Goal: Transaction & Acquisition: Purchase product/service

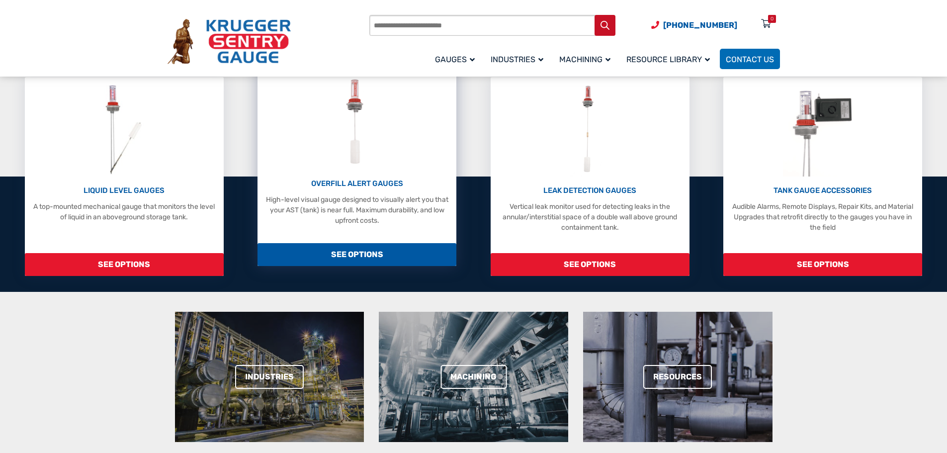
scroll to position [249, 0]
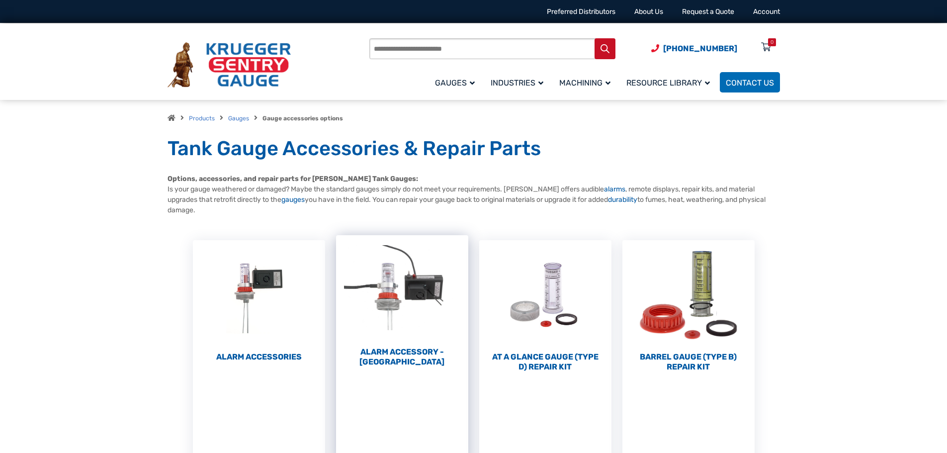
drag, startPoint x: 402, startPoint y: 351, endPoint x: 344, endPoint y: 329, distance: 62.0
click at [344, 329] on img "Visit product category Alarm Accessory - DC" at bounding box center [402, 289] width 132 height 109
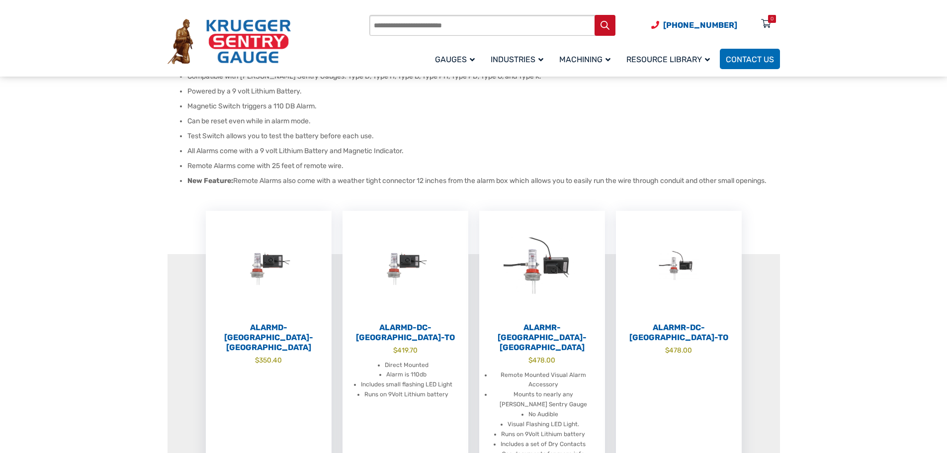
scroll to position [149, 0]
